Goal: Information Seeking & Learning: Learn about a topic

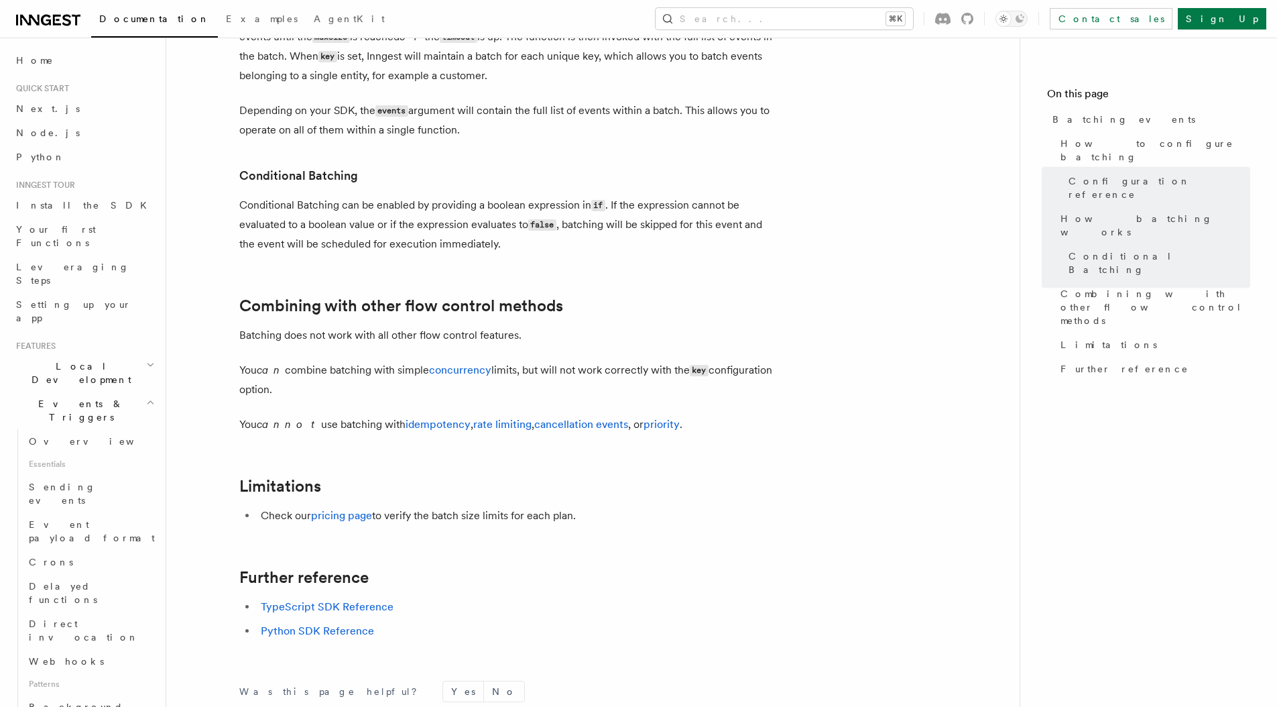
scroll to position [1291, 0]
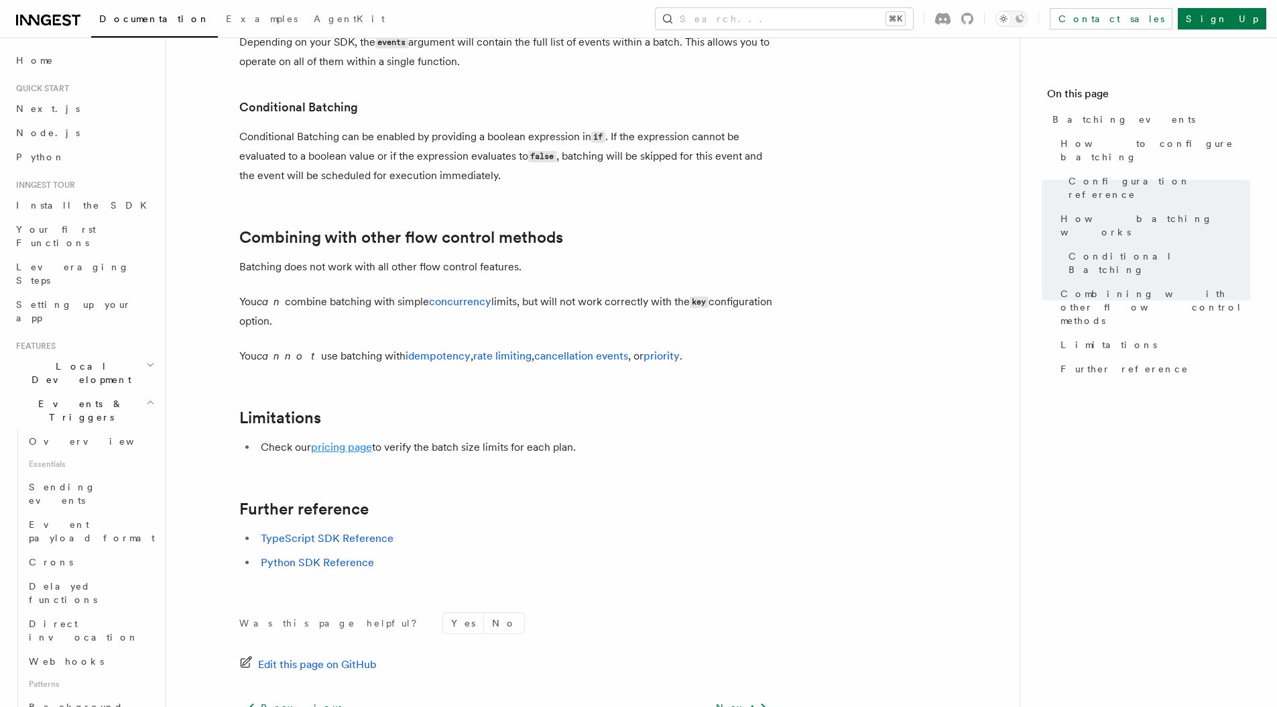
click at [350, 450] on link "pricing page" at bounding box center [341, 447] width 61 height 13
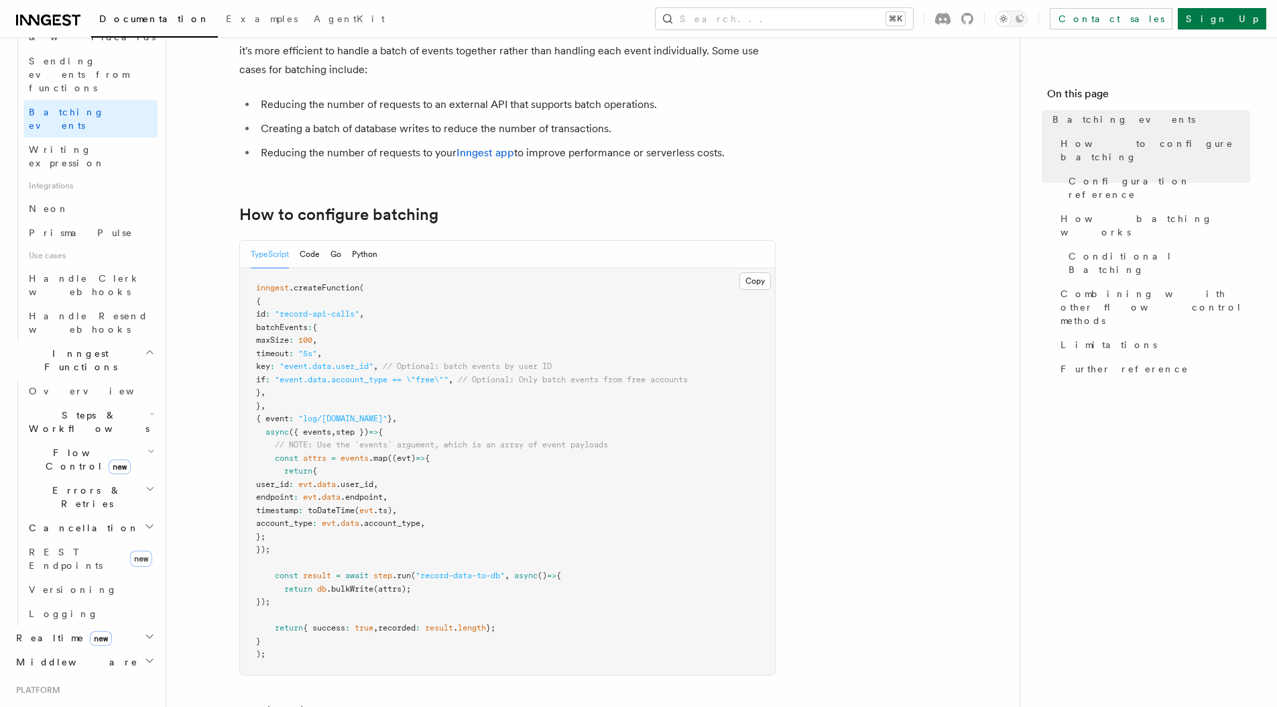
scroll to position [514, 0]
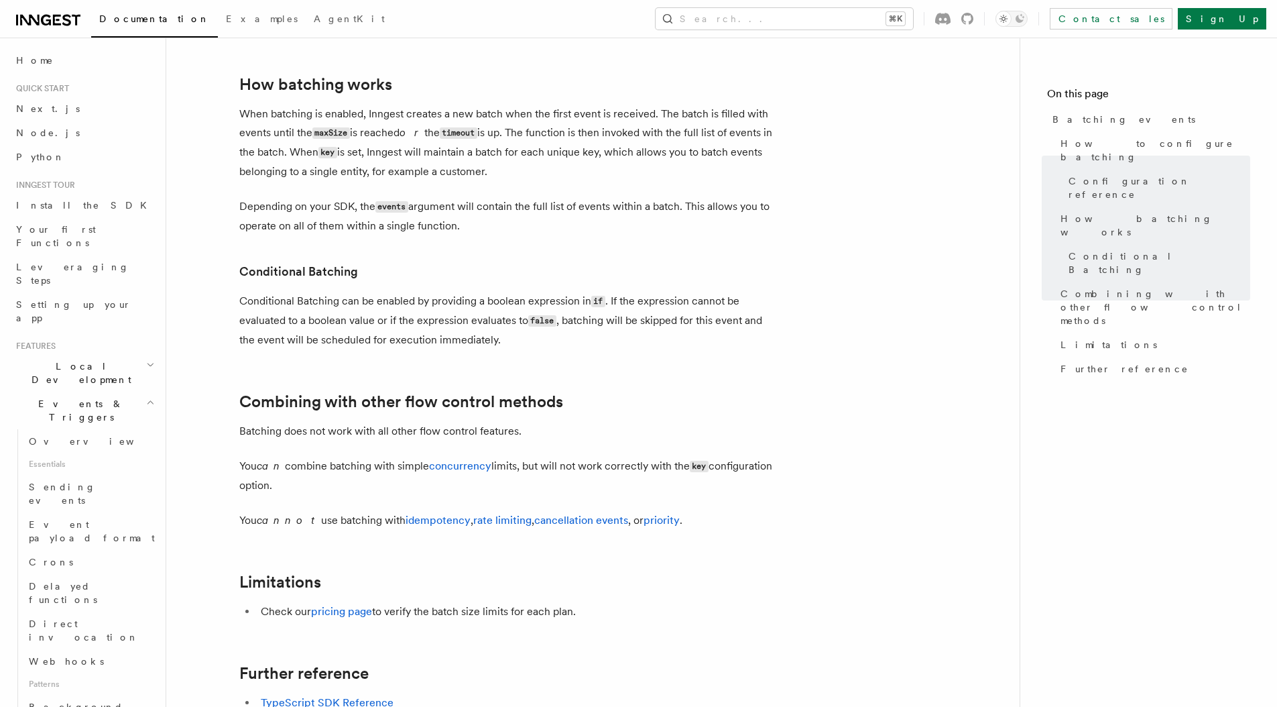
scroll to position [1135, 0]
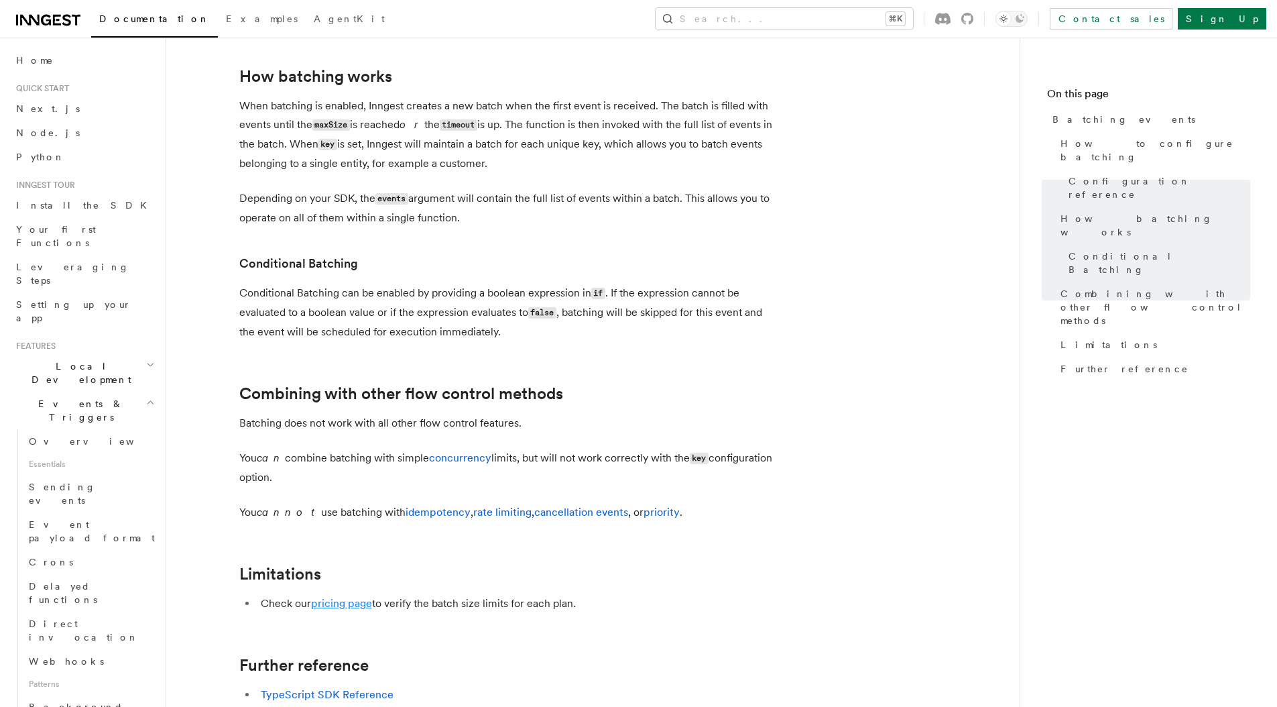
click at [331, 602] on link "pricing page" at bounding box center [341, 603] width 61 height 13
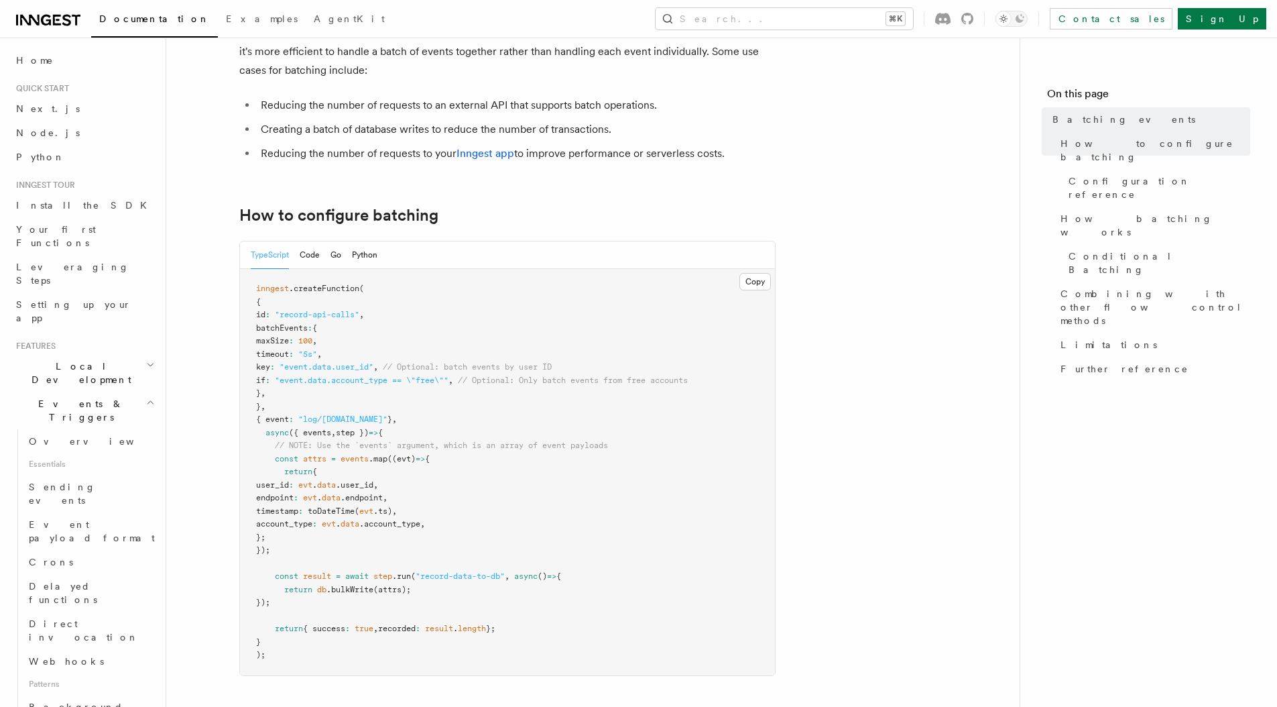
scroll to position [156, 0]
